Goal: Understand process/instructions: Learn how to perform a task or action

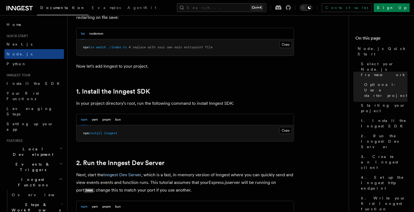
scroll to position [294, 0]
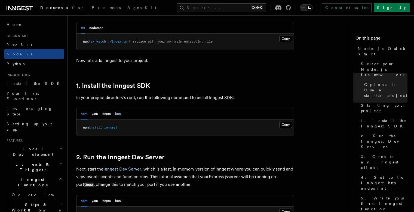
click at [118, 115] on button "bun" at bounding box center [118, 113] width 6 height 11
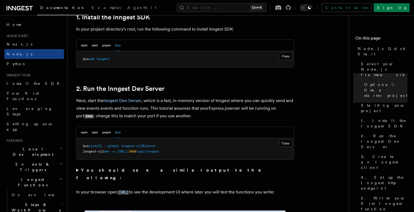
scroll to position [392, 0]
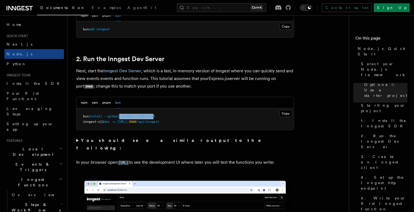
drag, startPoint x: 123, startPoint y: 115, endPoint x: 157, endPoint y: 115, distance: 34.3
click at [156, 115] on span "bun install --global inngest-cli@latest" at bounding box center [119, 116] width 72 height 4
click at [178, 115] on pre "bun install --global inngest-cli@latest inngest-cli dev -u [URL]: 3000 /api/inn…" at bounding box center [185, 119] width 217 height 22
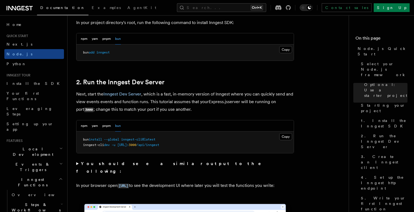
scroll to position [360, 0]
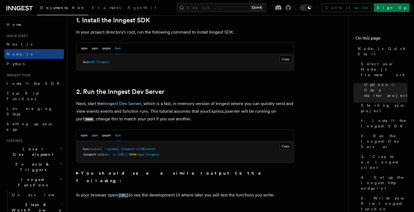
click at [96, 135] on button "yarn" at bounding box center [95, 135] width 6 height 11
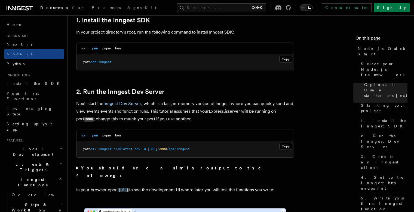
click at [86, 136] on button "npm" at bounding box center [84, 135] width 7 height 11
click at [116, 136] on button "bun" at bounding box center [118, 135] width 6 height 11
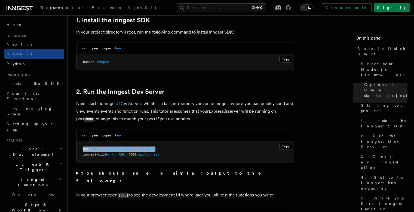
drag, startPoint x: 82, startPoint y: 149, endPoint x: 172, endPoint y: 147, distance: 90.2
click at [172, 147] on pre "bun install --global inngest-cli@latest inngest-cli dev -u [URL]: 3000 /api/inn…" at bounding box center [185, 152] width 217 height 22
copy span "bun install --global inngest-cli@latest"
click at [233, 151] on pre "bun install --global inngest-cli@latest inngest-cli dev -u [URL]: 3000 /api/inn…" at bounding box center [185, 152] width 217 height 22
click at [115, 155] on span "-u" at bounding box center [114, 154] width 4 height 4
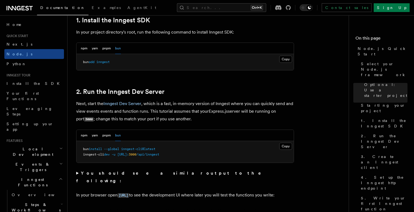
click at [181, 152] on pre "bun install --global inngest-cli@latest inngest-cli dev -u [URL]: 3000 /api/inn…" at bounding box center [185, 152] width 217 height 22
click at [284, 143] on button "Copy Copied" at bounding box center [285, 145] width 13 height 7
drag, startPoint x: 83, startPoint y: 155, endPoint x: 205, endPoint y: 159, distance: 122.4
click at [205, 159] on pre "bun install --global inngest-cli@latest inngest-cli dev -u [URL]: 3000 /api/inn…" at bounding box center [185, 152] width 217 height 22
copy span "inngest-cli dev -u [URL]: 3000 /api/inngest"
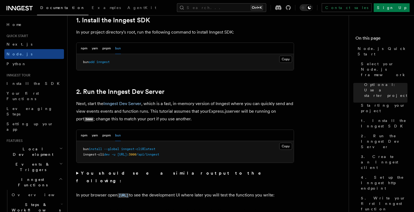
click at [227, 149] on pre "bun install --global inngest-cli@latest inngest-cli dev -u [URL]: 3000 /api/inn…" at bounding box center [185, 152] width 217 height 22
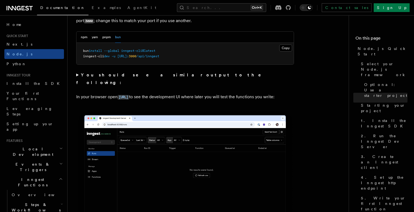
scroll to position [425, 0]
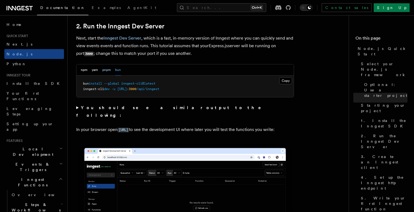
click at [105, 72] on button "pnpm" at bounding box center [106, 69] width 8 height 11
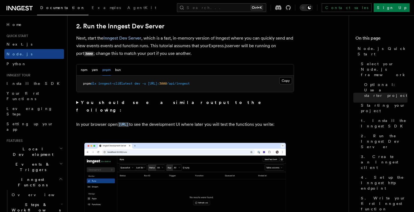
click at [90, 72] on div "npm yarn pnpm bun" at bounding box center [101, 69] width 40 height 11
click at [85, 72] on button "npm" at bounding box center [84, 69] width 7 height 11
click at [94, 72] on button "yarn" at bounding box center [95, 69] width 6 height 11
click at [103, 71] on button "pnpm" at bounding box center [106, 69] width 8 height 11
click at [115, 71] on button "bun" at bounding box center [118, 69] width 6 height 11
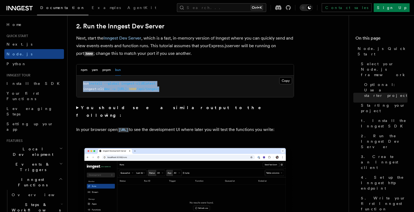
drag, startPoint x: 81, startPoint y: 84, endPoint x: 195, endPoint y: 93, distance: 114.2
click at [194, 92] on pre "bun install --global inngest-cli@latest inngest-cli dev -u [URL]: 3000 /api/inn…" at bounding box center [185, 86] width 217 height 22
click at [257, 96] on pre "bun install --global inngest-cli@latest inngest-cli dev -u [URL]: 3000 /api/inn…" at bounding box center [185, 86] width 217 height 22
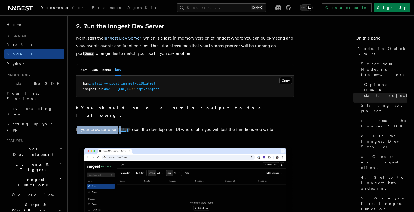
drag, startPoint x: 78, startPoint y: 124, endPoint x: 122, endPoint y: 123, distance: 44.1
click at [122, 126] on p "In your browser open [URL] to see the development UI where later you will test …" at bounding box center [185, 130] width 218 height 8
click at [205, 127] on p "In your browser open [URL] to see the development UI where later you will test …" at bounding box center [185, 130] width 218 height 8
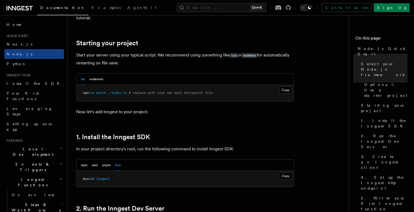
scroll to position [261, 0]
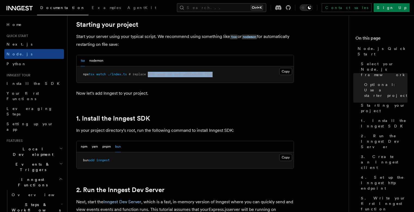
drag, startPoint x: 152, startPoint y: 74, endPoint x: 242, endPoint y: 74, distance: 90.4
click at [242, 74] on pre "npx tsx watch ./index.ts # replace with your own main entrypoint file" at bounding box center [185, 74] width 217 height 16
click at [224, 92] on p "Now let's add Inngest to your project." at bounding box center [185, 93] width 218 height 8
drag, startPoint x: 117, startPoint y: 160, endPoint x: 83, endPoint y: 158, distance: 34.4
click at [83, 158] on pre "bun add inngest" at bounding box center [185, 160] width 217 height 16
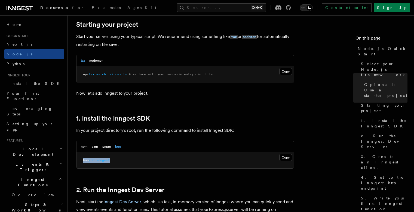
click at [177, 157] on pre "bun add inngest" at bounding box center [185, 160] width 217 height 16
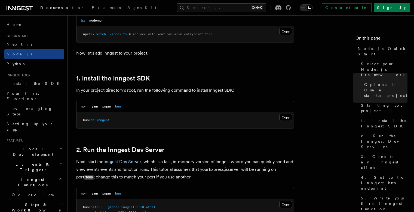
scroll to position [327, 0]
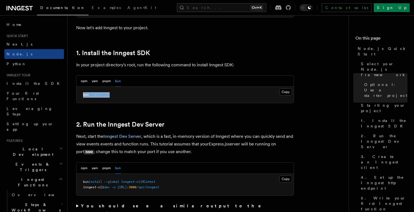
drag, startPoint x: 82, startPoint y: 95, endPoint x: 126, endPoint y: 92, distance: 43.9
click at [126, 92] on pre "bun add inngest" at bounding box center [185, 95] width 217 height 16
click at [175, 101] on pre "bun add inngest" at bounding box center [185, 95] width 217 height 16
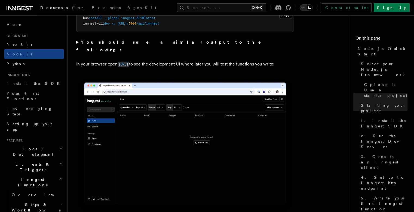
scroll to position [425, 0]
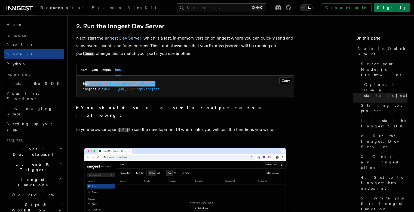
drag, startPoint x: 163, startPoint y: 82, endPoint x: 84, endPoint y: 84, distance: 78.8
click at [84, 84] on pre "bun install --global inngest-cli@latest inngest-cli dev -u [URL]: 3000 /api/inn…" at bounding box center [185, 86] width 217 height 22
click at [280, 81] on button "Copy Copied" at bounding box center [285, 80] width 13 height 7
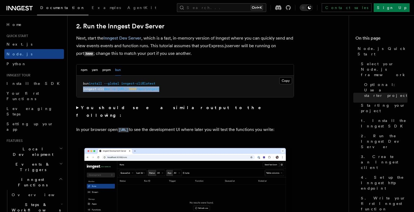
drag, startPoint x: 84, startPoint y: 88, endPoint x: 193, endPoint y: 93, distance: 109.1
click at [193, 93] on pre "bun install --global inngest-cli@latest inngest-cli dev -u [URL]: 3000 /api/inn…" at bounding box center [185, 86] width 217 height 22
copy span "inngest-cli dev -u [URL]: 3000 /api/inngest"
click at [94, 110] on strong "You should see a similar output to the following:" at bounding box center [172, 111] width 193 height 13
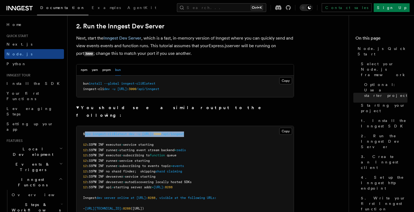
drag, startPoint x: 87, startPoint y: 127, endPoint x: 210, endPoint y: 127, distance: 123.4
click at [184, 132] on span "$ npx inngest-cli@latest dev -u [URL]: 3000 /api/inngest" at bounding box center [133, 134] width 101 height 4
copy span "npx inngest-cli@latest dev -u [URL]: 3000 /api/inngest"
click at [257, 130] on pre "$ npx inngest-cli@latest dev -u [URL]: 3000 /api/inngest 12 :33PM INF executor …" at bounding box center [185, 179] width 217 height 107
